Goal: Find specific page/section: Find specific page/section

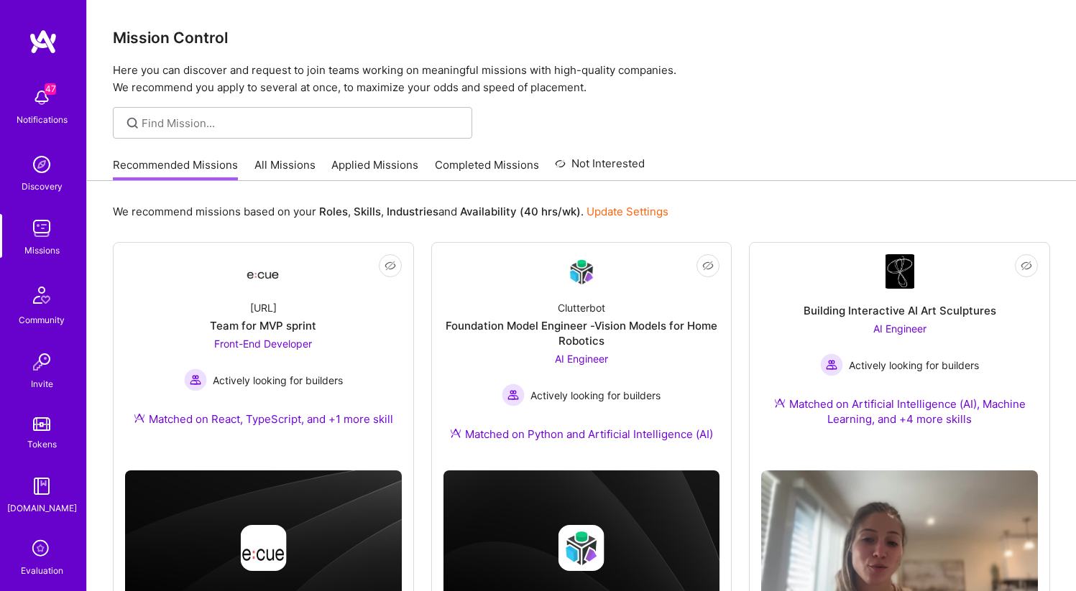
click at [530, 80] on p "Here you can discover and request to join teams working on meaningful missions …" at bounding box center [581, 79] width 937 height 34
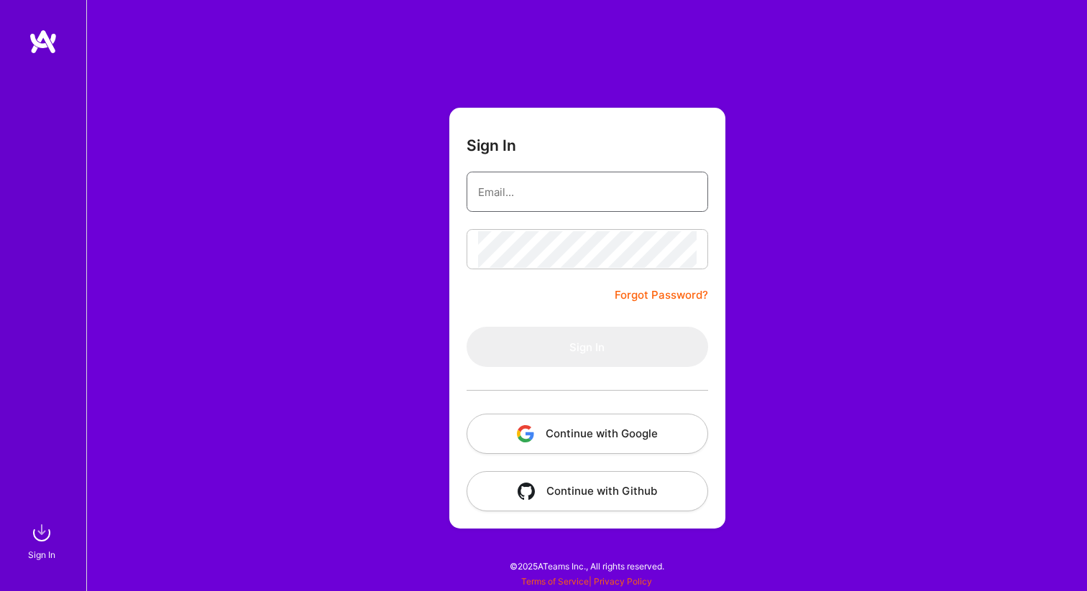
type input "[EMAIL_ADDRESS][DOMAIN_NAME]"
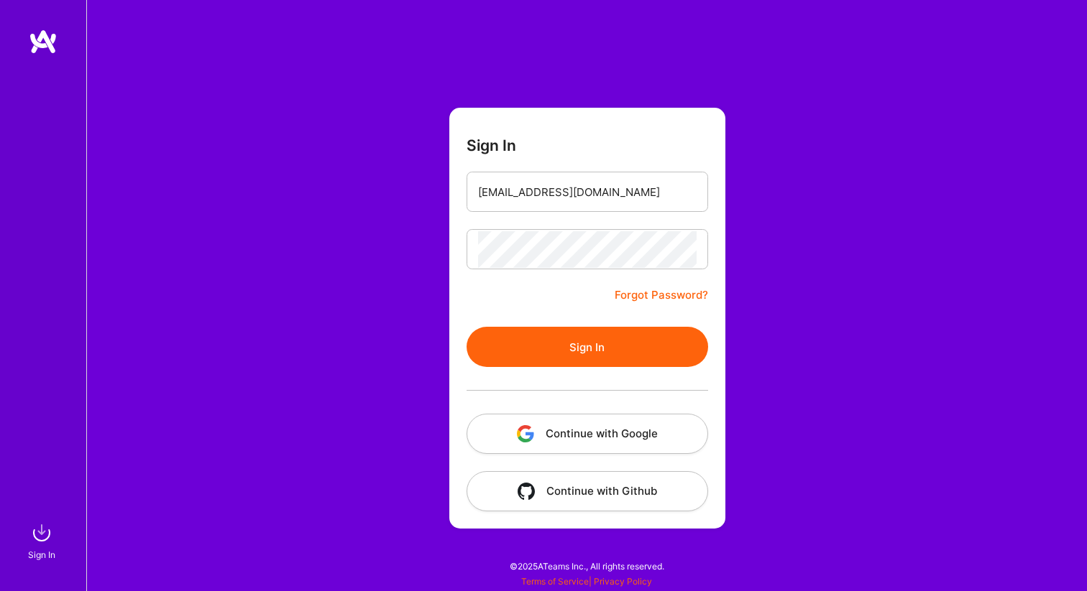
click at [569, 347] on button "Sign In" at bounding box center [586, 347] width 241 height 40
